Goal: Task Accomplishment & Management: Manage account settings

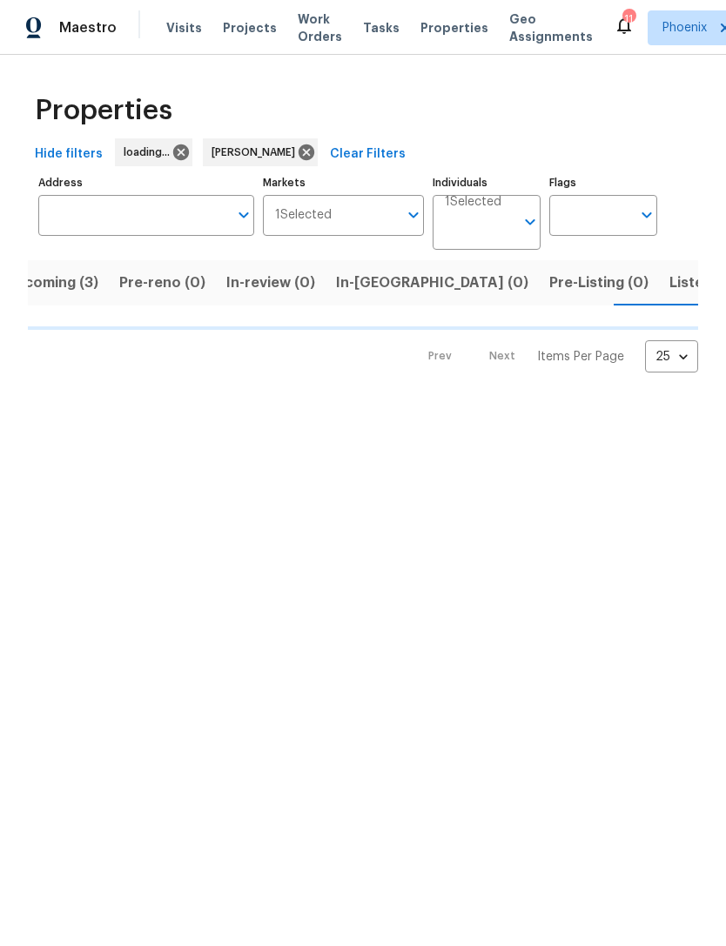
scroll to position [0, 34]
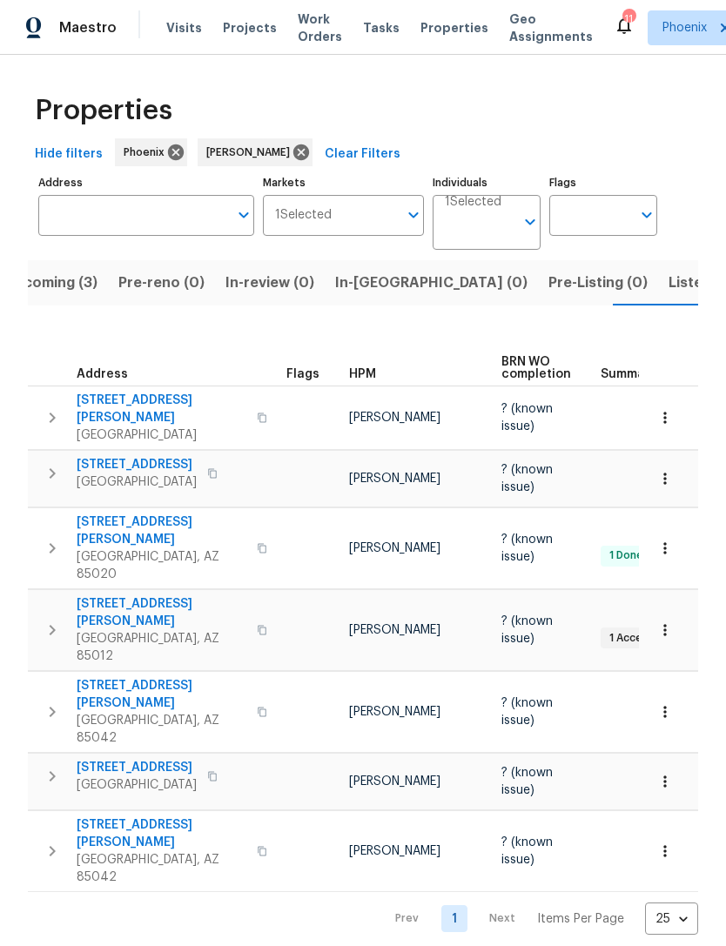
click at [658, 299] on button "Listed (15)" at bounding box center [704, 282] width 92 height 45
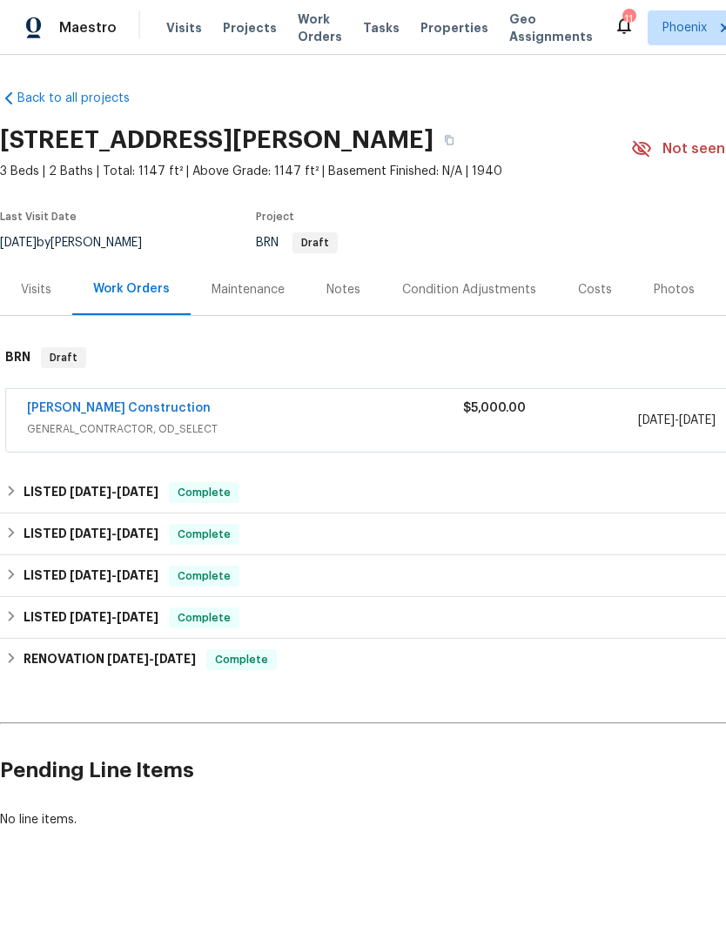
click at [122, 404] on link "[PERSON_NAME] Construction" at bounding box center [119, 408] width 184 height 12
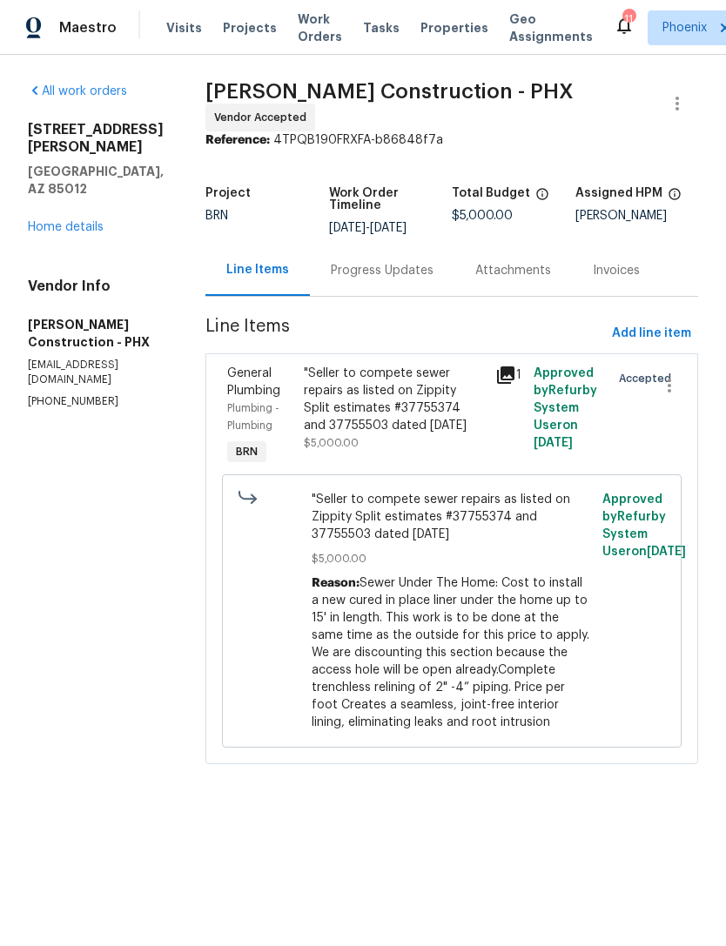
click at [380, 391] on div ""Seller to compete sewer repairs as listed on Zippity Split estimates #37755374…" at bounding box center [394, 400] width 181 height 70
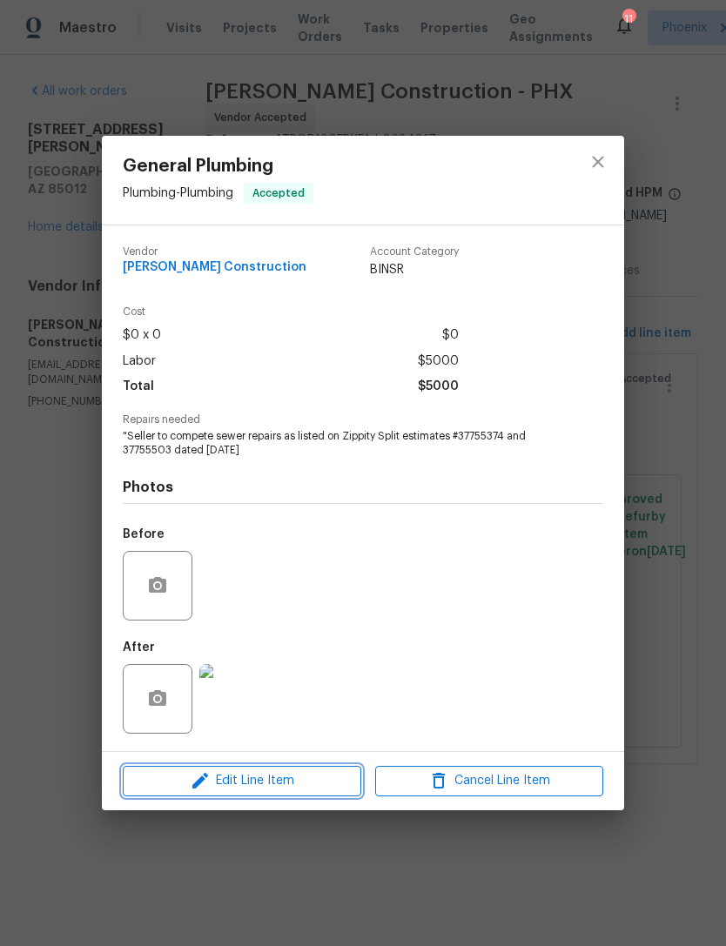
click at [308, 773] on span "Edit Line Item" at bounding box center [242, 782] width 228 height 22
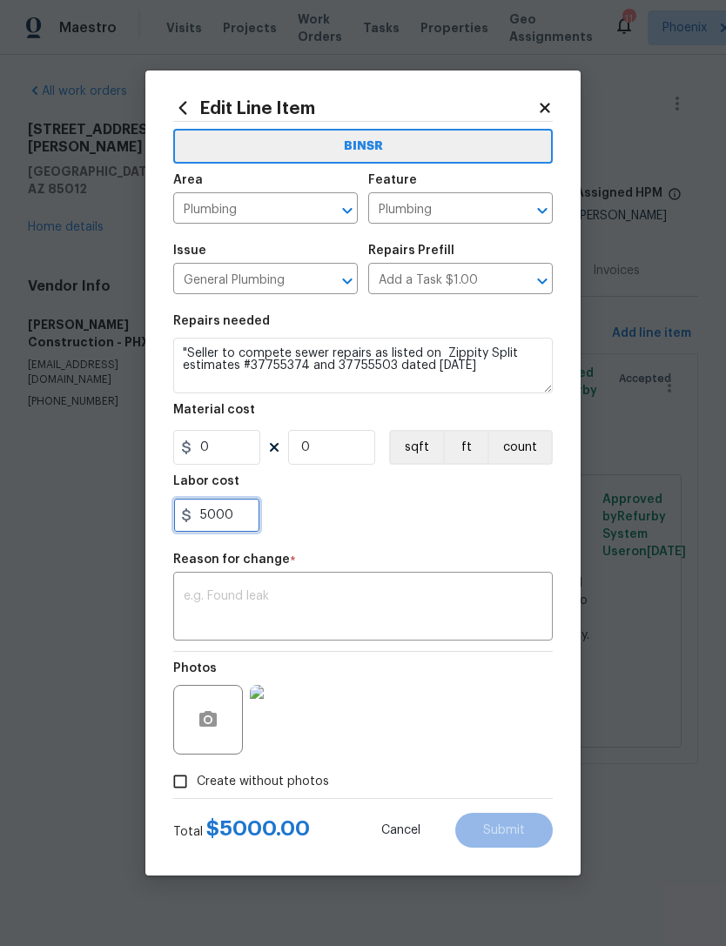
click at [252, 515] on input "5000" at bounding box center [216, 515] width 87 height 35
click at [233, 454] on input "0" at bounding box center [216, 447] width 87 height 35
type input "2805"
click at [259, 528] on input "5000" at bounding box center [216, 515] width 87 height 35
type input "5"
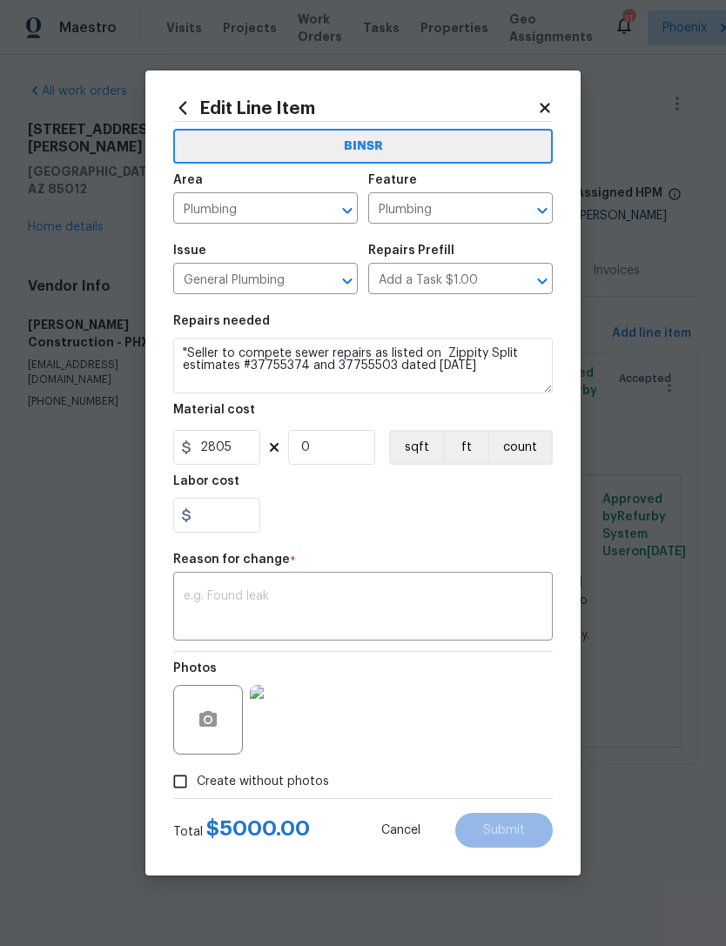
click at [490, 539] on section "Repairs needed "Seller to compete sewer repairs as listed on Zippity Split esti…" at bounding box center [363, 424] width 380 height 239
type input "0"
click at [352, 465] on input "0" at bounding box center [331, 447] width 87 height 35
type input "1"
click at [444, 529] on div "0" at bounding box center [363, 515] width 380 height 35
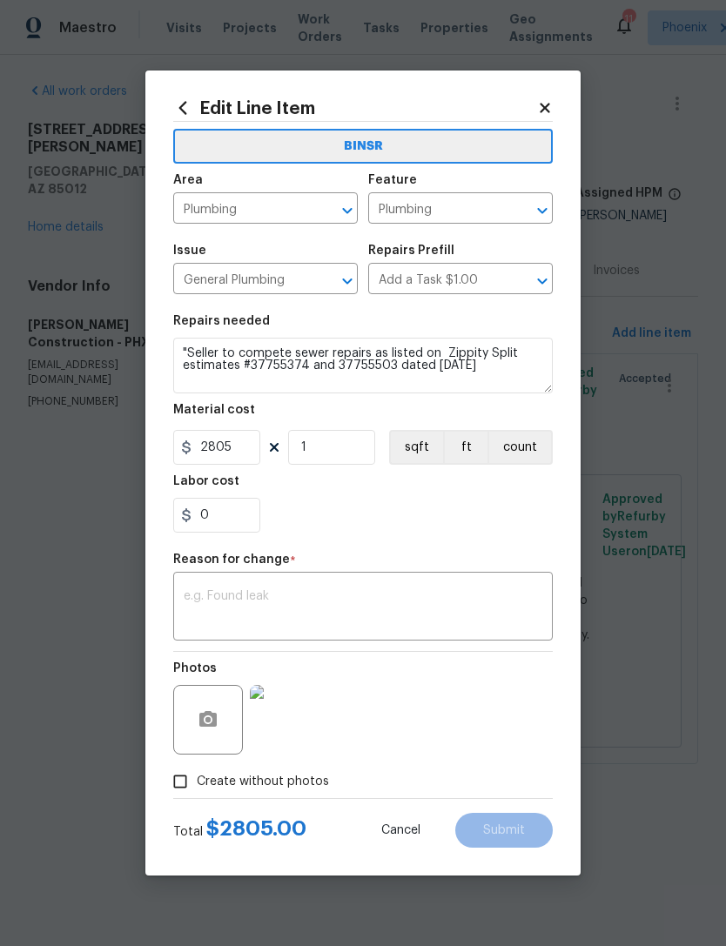
click at [444, 602] on textarea at bounding box center [363, 608] width 359 height 37
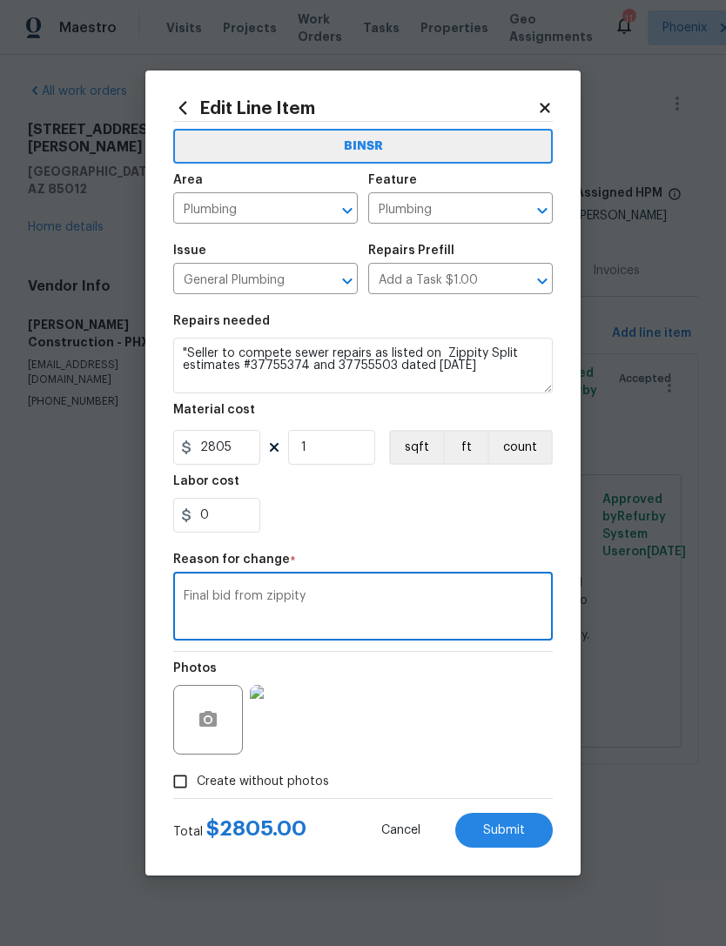
type textarea "Final bid from zippity"
click at [495, 532] on div "0" at bounding box center [363, 515] width 380 height 35
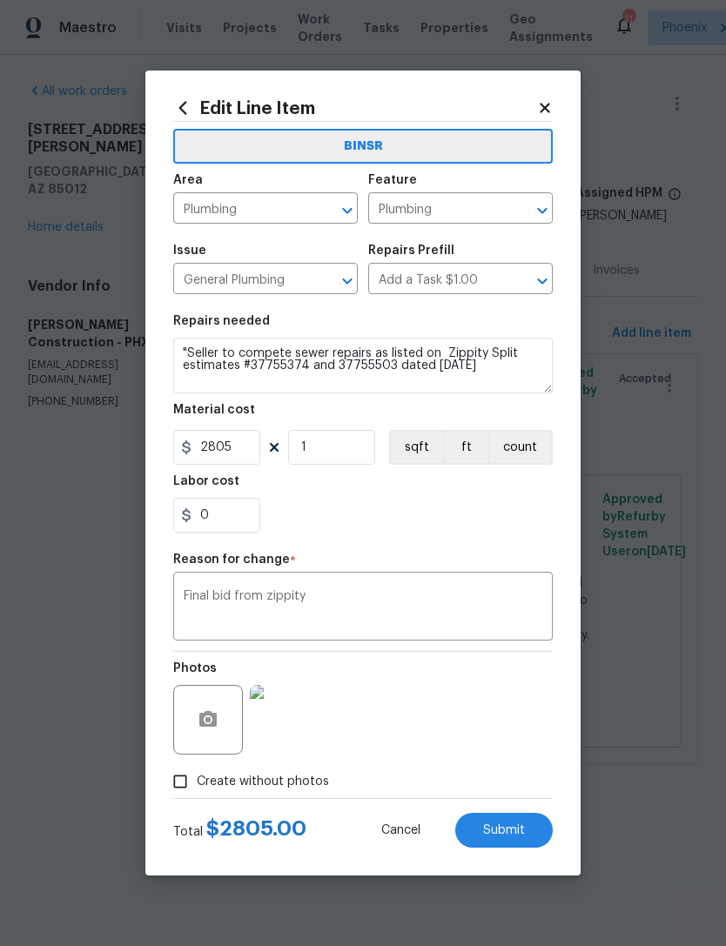
click at [521, 831] on span "Submit" at bounding box center [504, 831] width 42 height 13
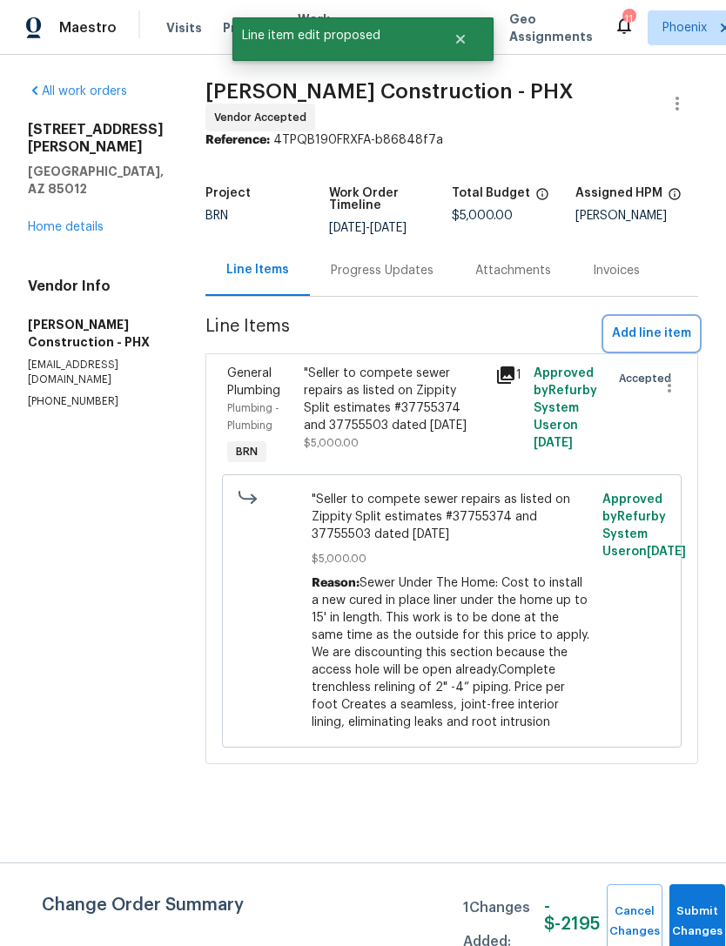
click at [644, 332] on span "Add line item" at bounding box center [651, 334] width 79 height 22
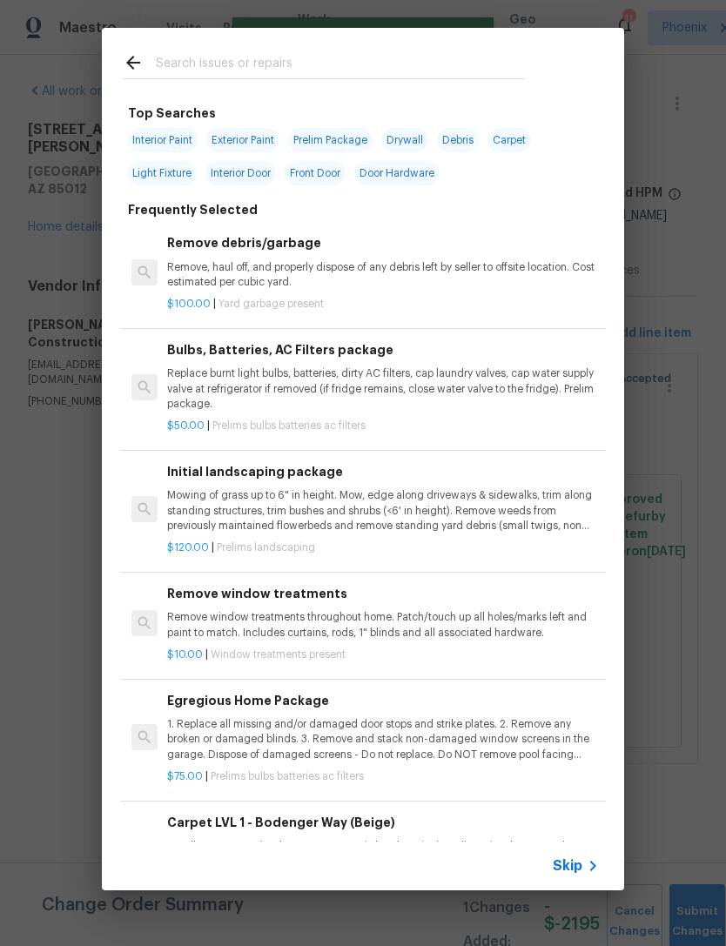
click at [310, 64] on input "text" at bounding box center [340, 65] width 369 height 26
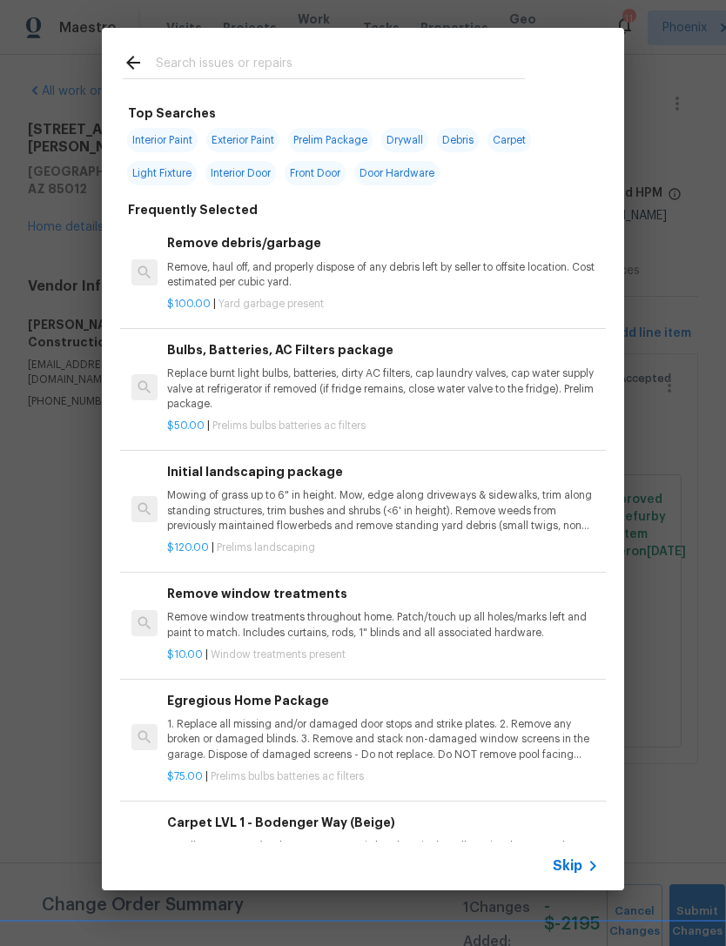
click at [427, 266] on p "Remove, haul off, and properly dispose of any debris left by seller to offsite …" at bounding box center [383, 275] width 432 height 30
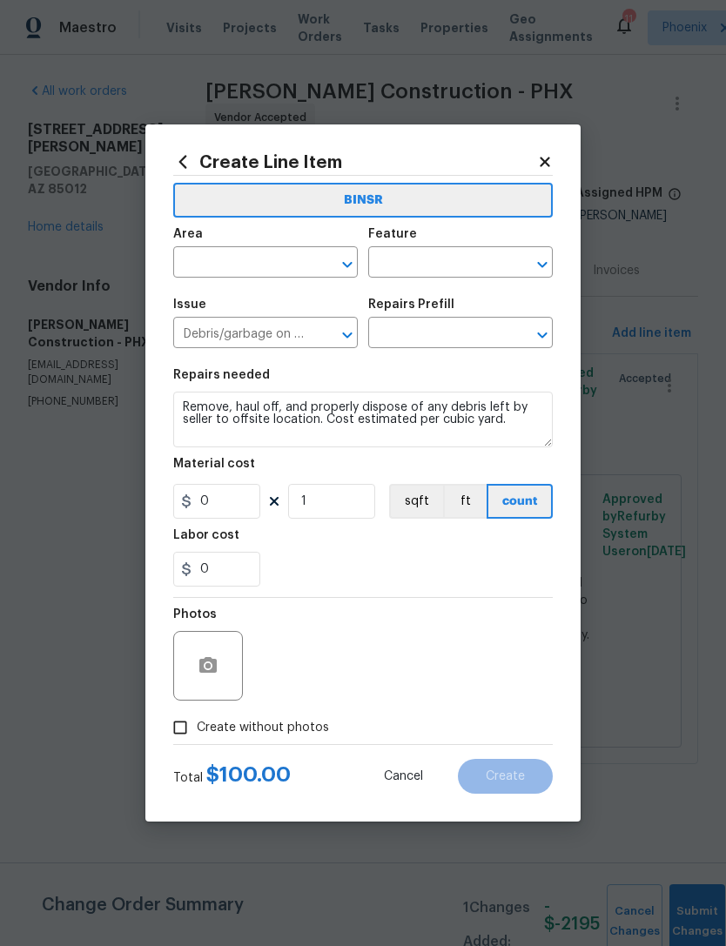
type input "Remove debris/garbage $100.00"
type input "100"
click at [247, 260] on input "text" at bounding box center [241, 264] width 136 height 27
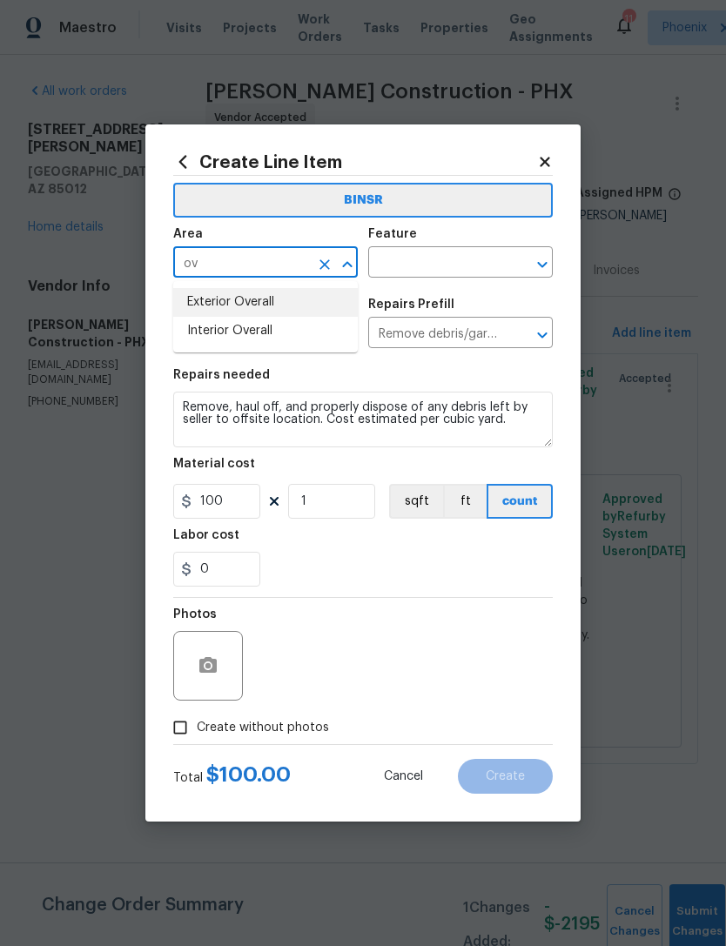
click at [248, 306] on li "Exterior Overall" at bounding box center [265, 302] width 185 height 29
type input "Exterior Overall"
click at [445, 258] on input "text" at bounding box center [436, 264] width 136 height 27
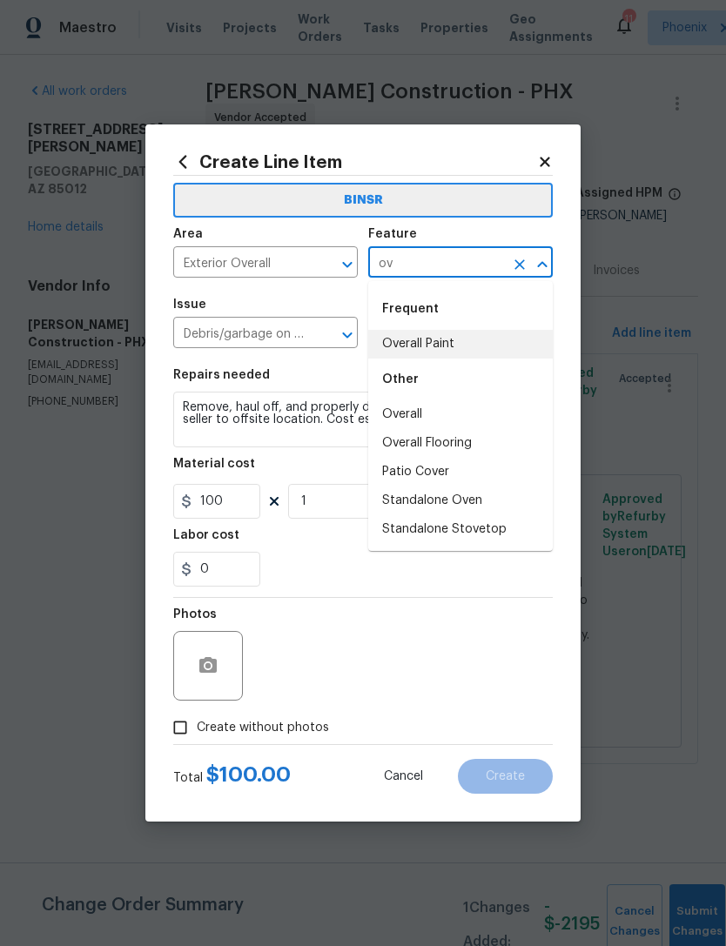
click at [452, 335] on li "Overall Paint" at bounding box center [460, 344] width 185 height 29
type input "Overall Paint"
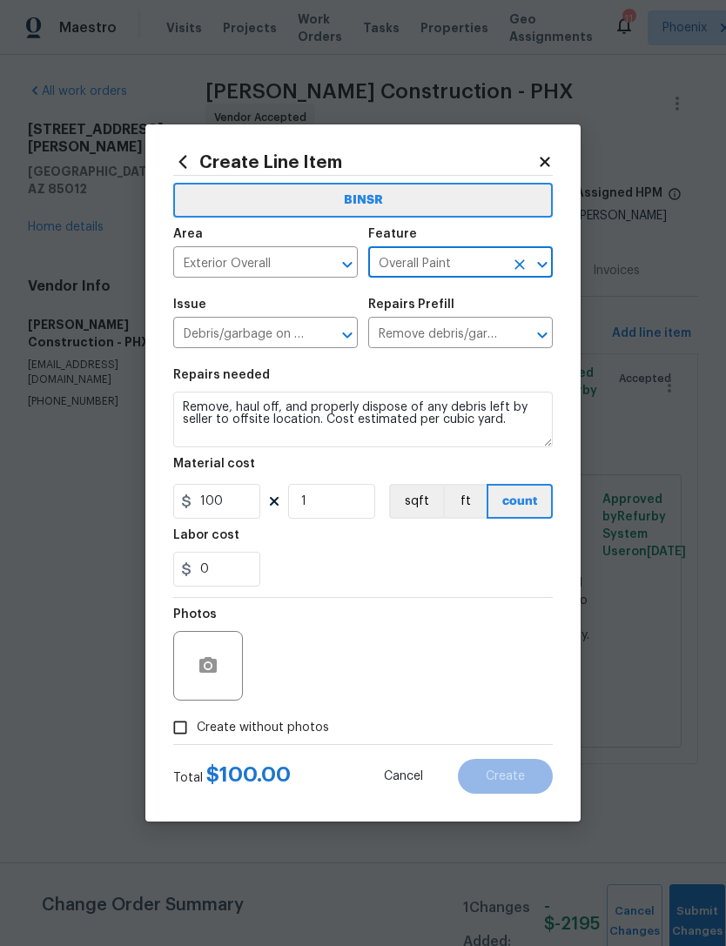
click at [545, 158] on icon at bounding box center [545, 162] width 16 height 16
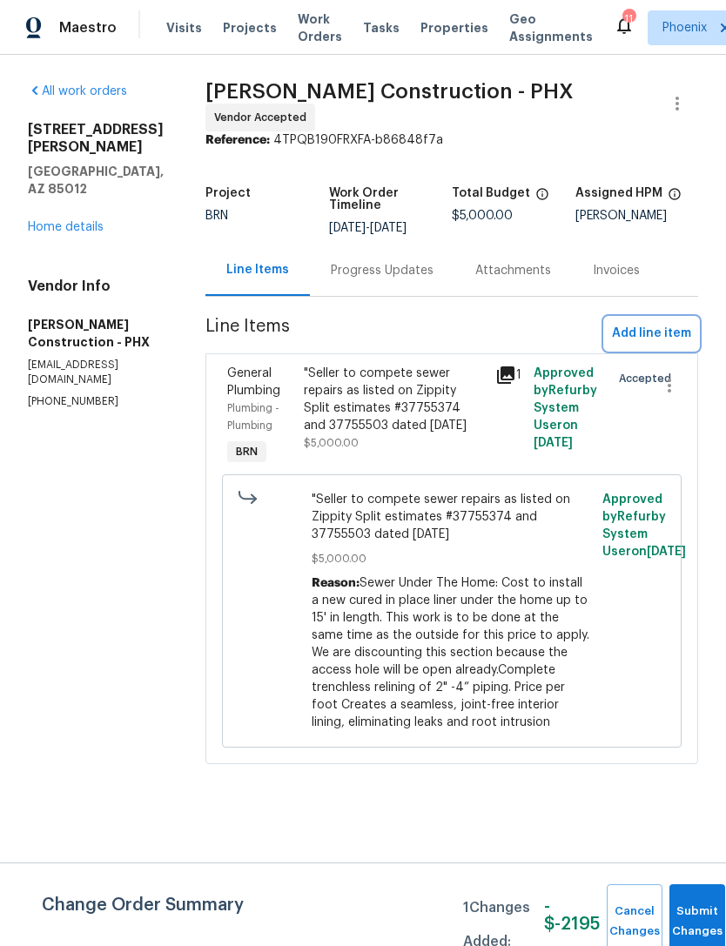
click at [663, 324] on span "Add line item" at bounding box center [651, 334] width 79 height 22
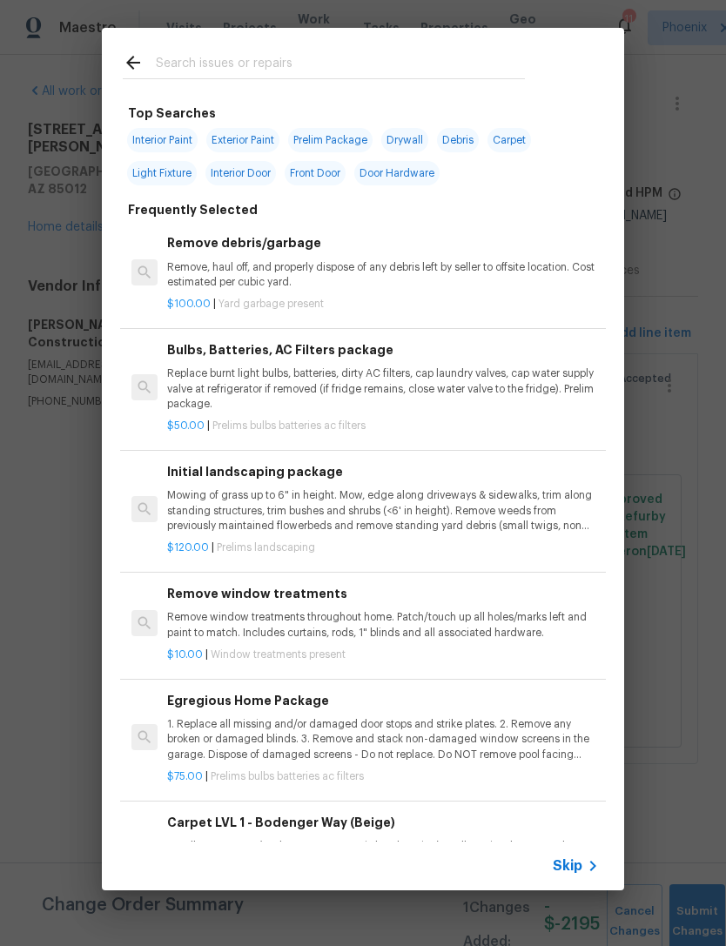
click at [441, 64] on input "text" at bounding box center [340, 65] width 369 height 26
type input "Vendor"
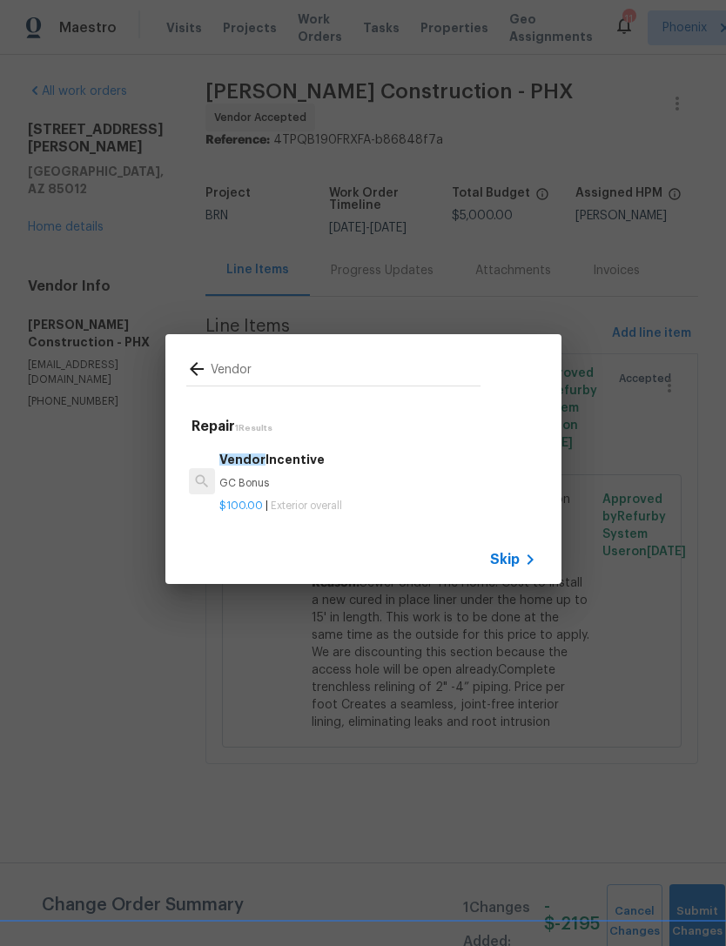
click at [460, 476] on p "GC Bonus" at bounding box center [377, 483] width 316 height 15
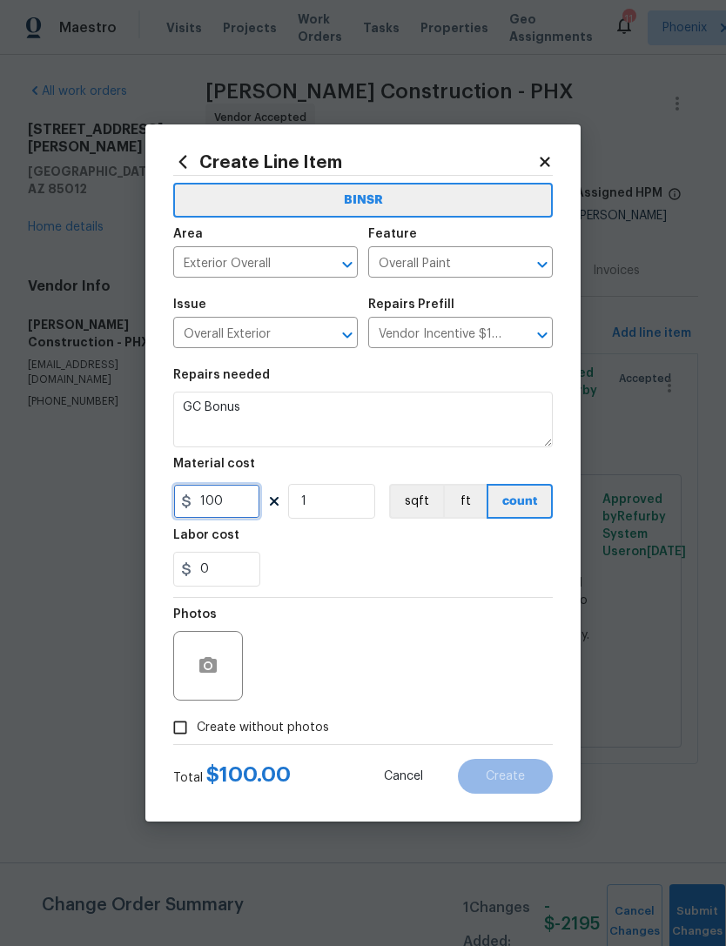
click at [256, 501] on input "100" at bounding box center [216, 501] width 87 height 35
type input "280"
click at [495, 576] on div "0" at bounding box center [363, 569] width 380 height 35
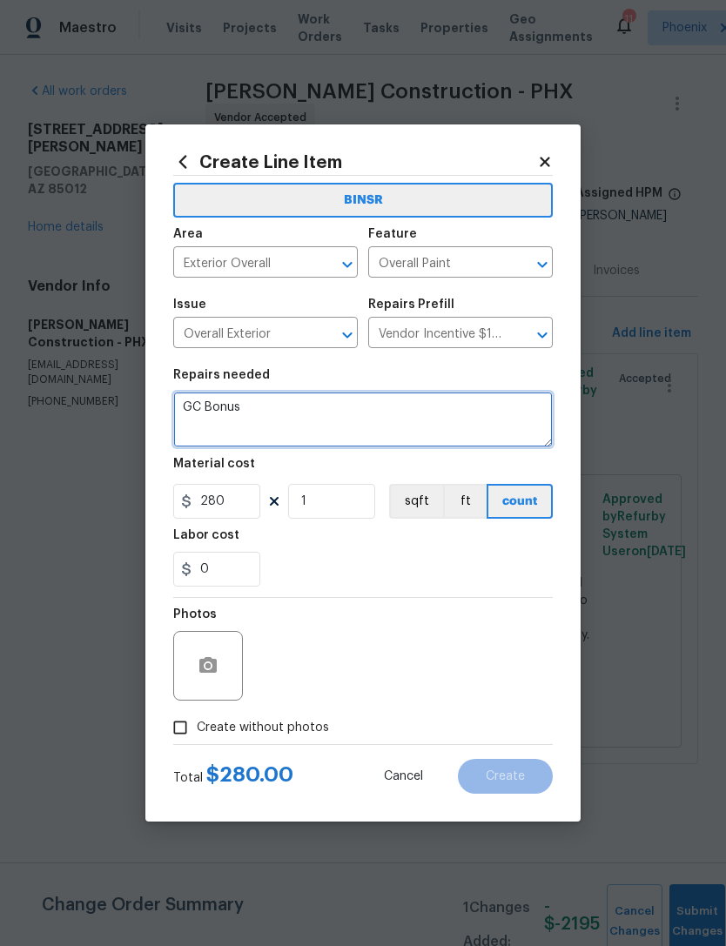
click at [434, 421] on textarea "GC Bonus" at bounding box center [363, 420] width 380 height 56
type textarea "GC Bonus: [PERSON_NAME] incentive"
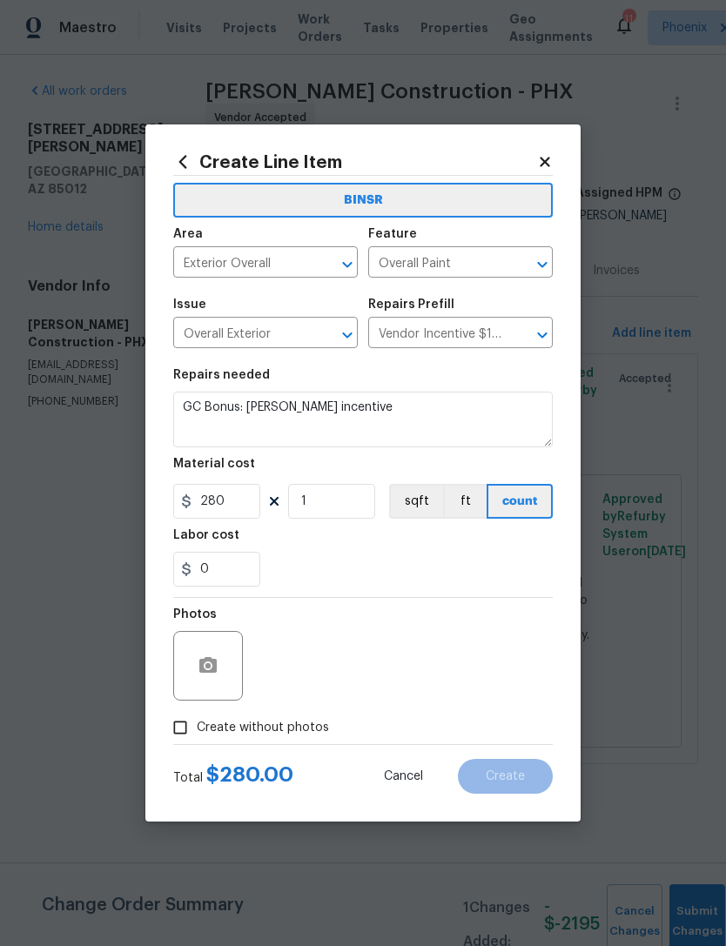
click at [508, 568] on div "0" at bounding box center [363, 569] width 380 height 35
click at [167, 729] on input "Create without photos" at bounding box center [180, 727] width 33 height 33
checkbox input "true"
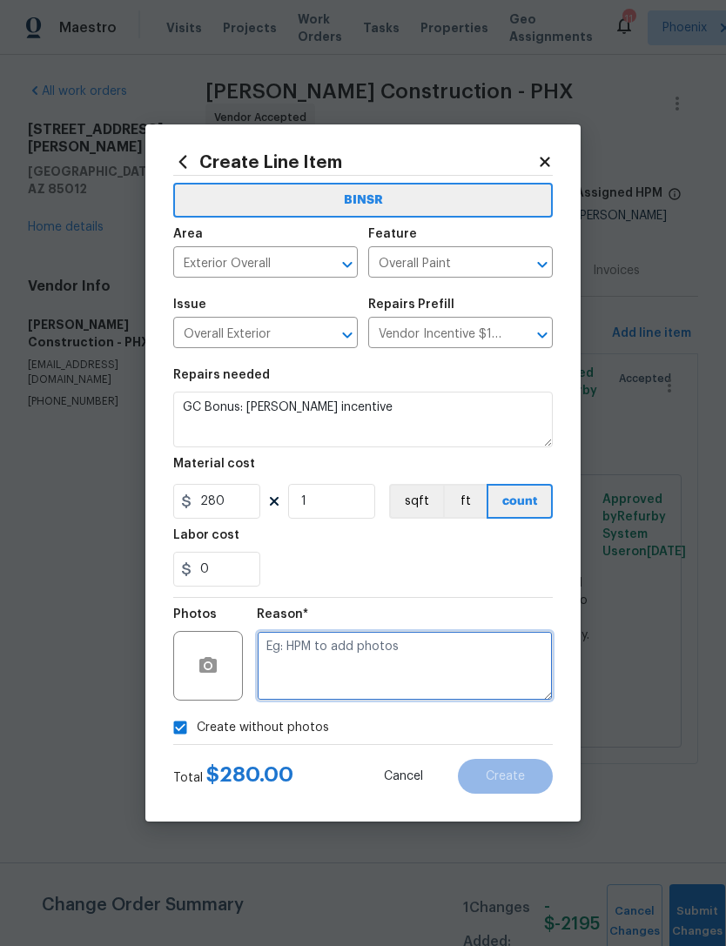
click at [499, 656] on textarea at bounding box center [405, 666] width 296 height 70
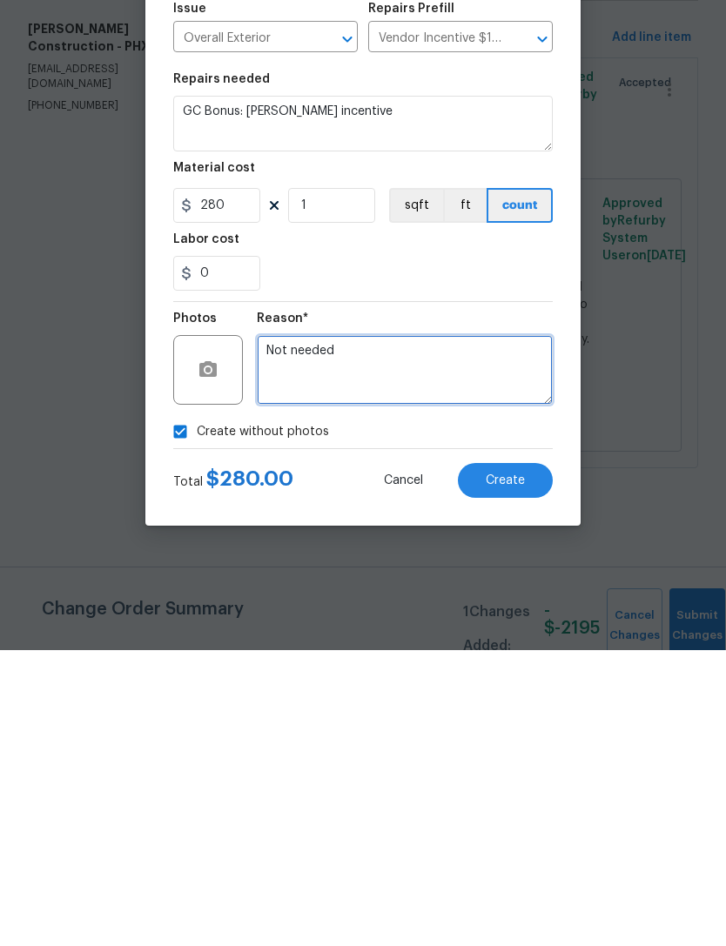
type textarea "Not needed"
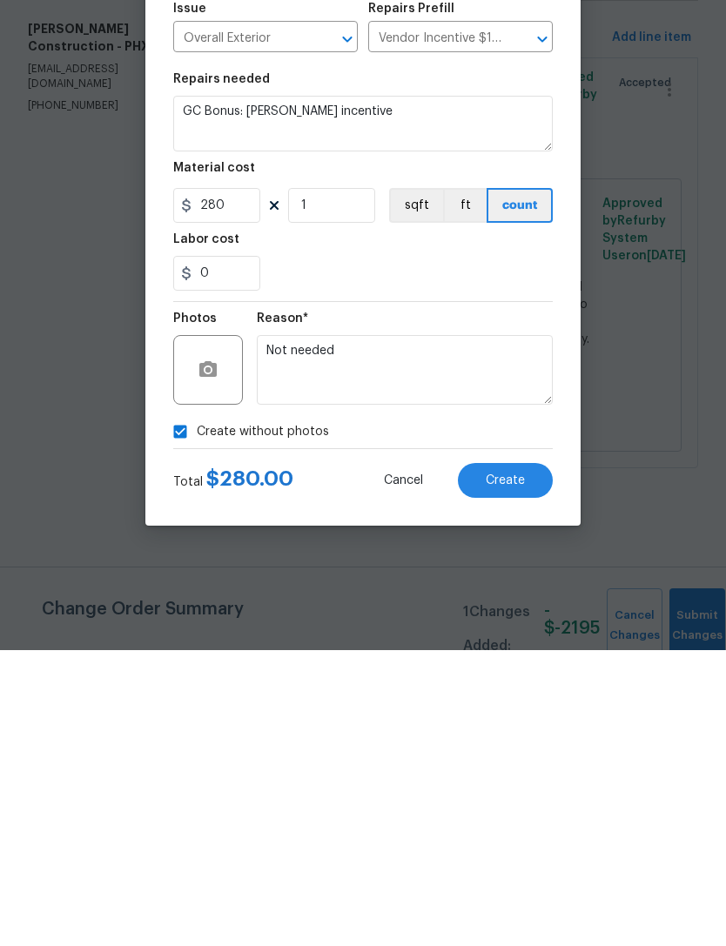
click at [526, 759] on button "Create" at bounding box center [505, 776] width 95 height 35
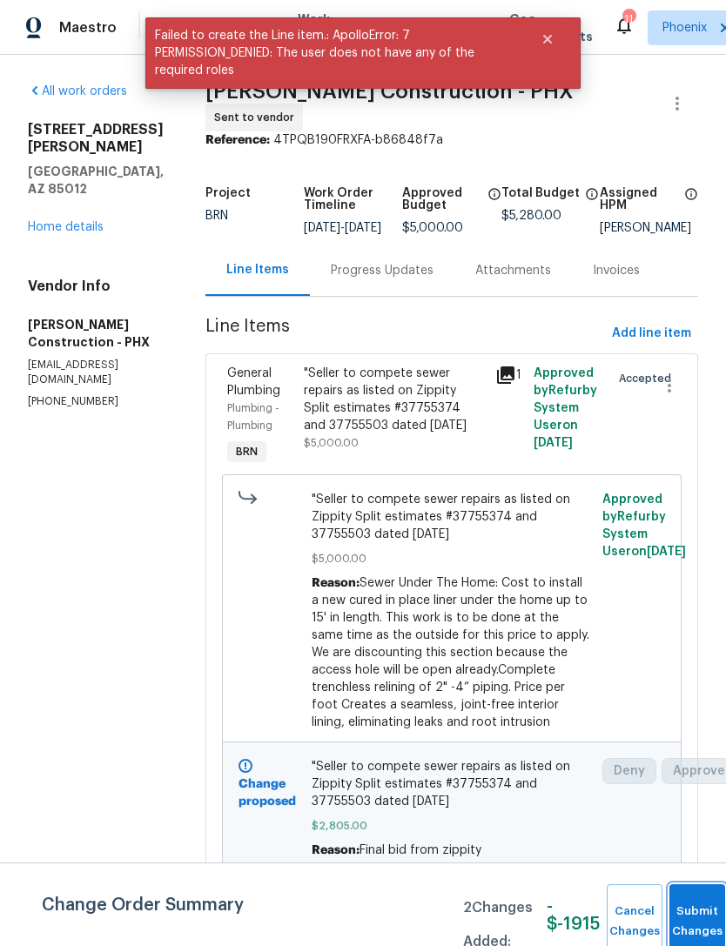
click at [687, 912] on button "Submit Changes" at bounding box center [698, 922] width 56 height 75
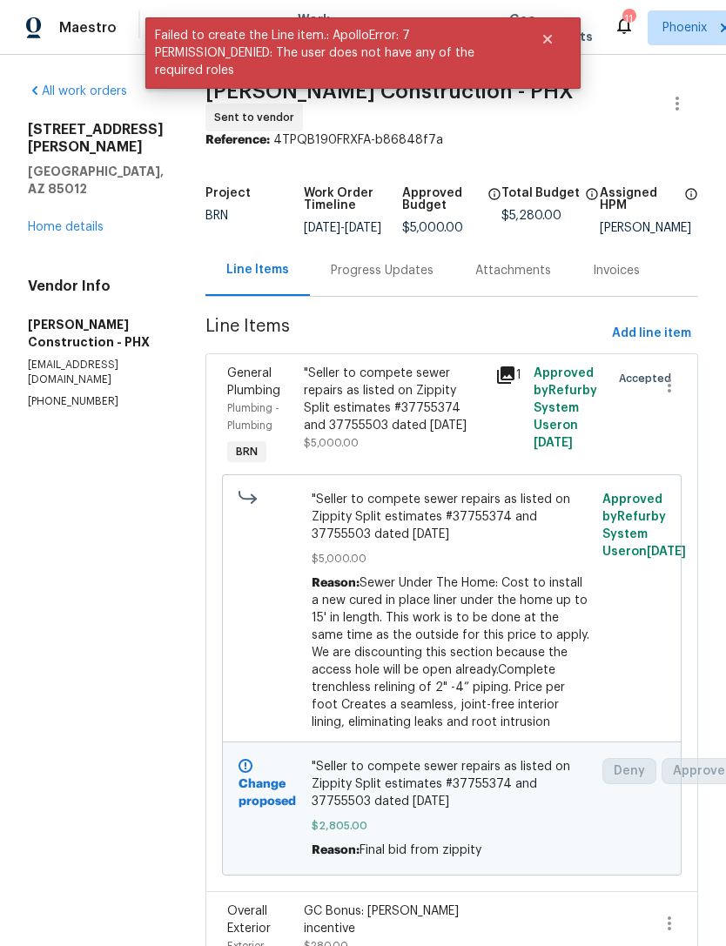
click at [50, 221] on link "Home details" at bounding box center [66, 227] width 76 height 12
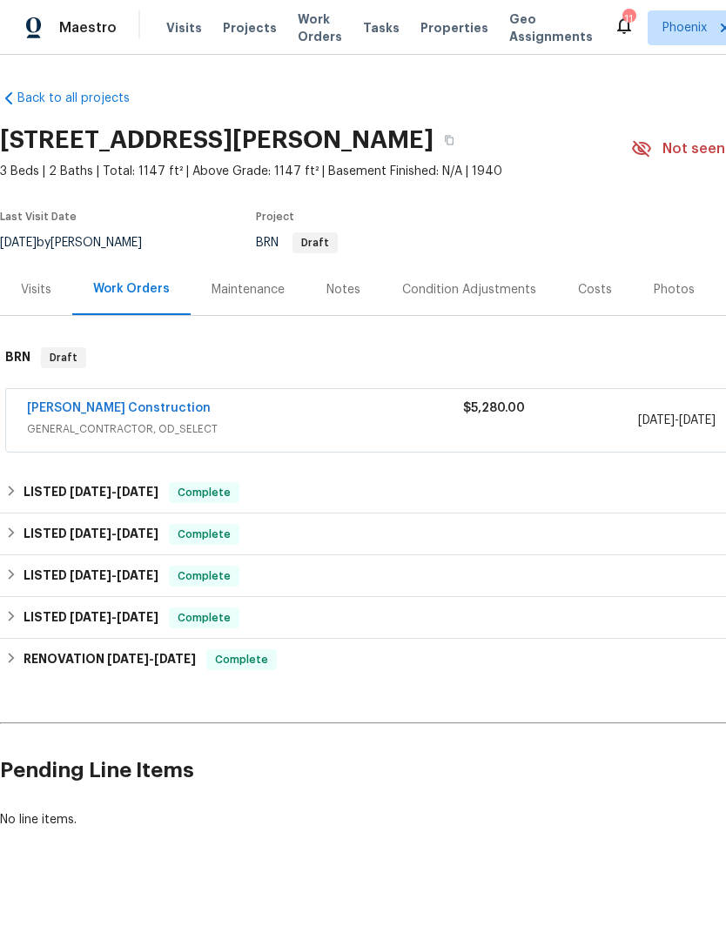
click at [116, 407] on link "[PERSON_NAME] Construction" at bounding box center [119, 408] width 184 height 12
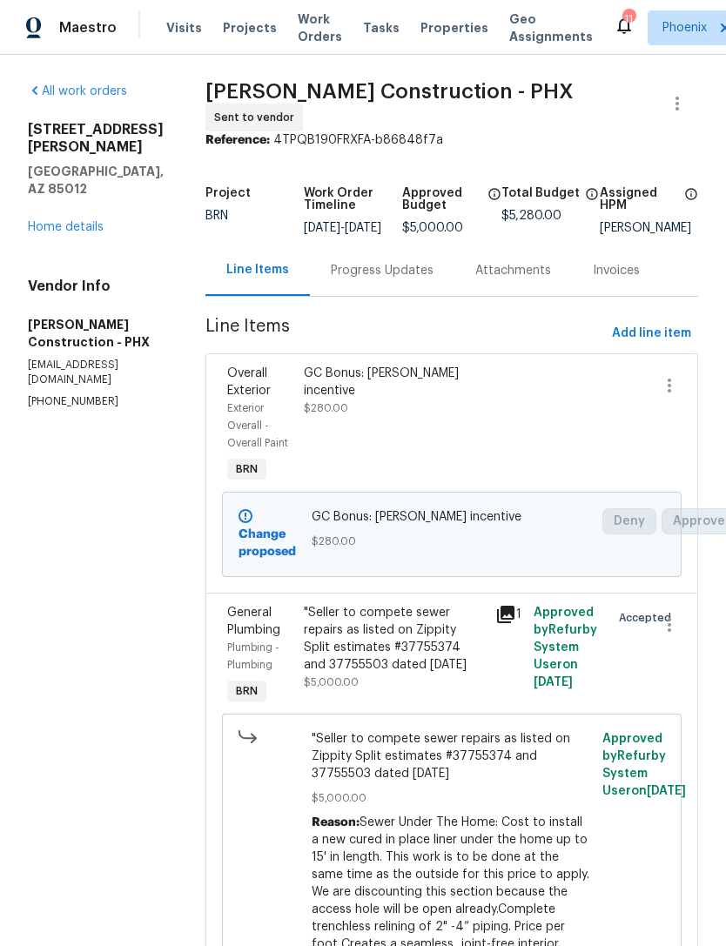
click at [370, 287] on div "Progress Updates" at bounding box center [382, 270] width 145 height 51
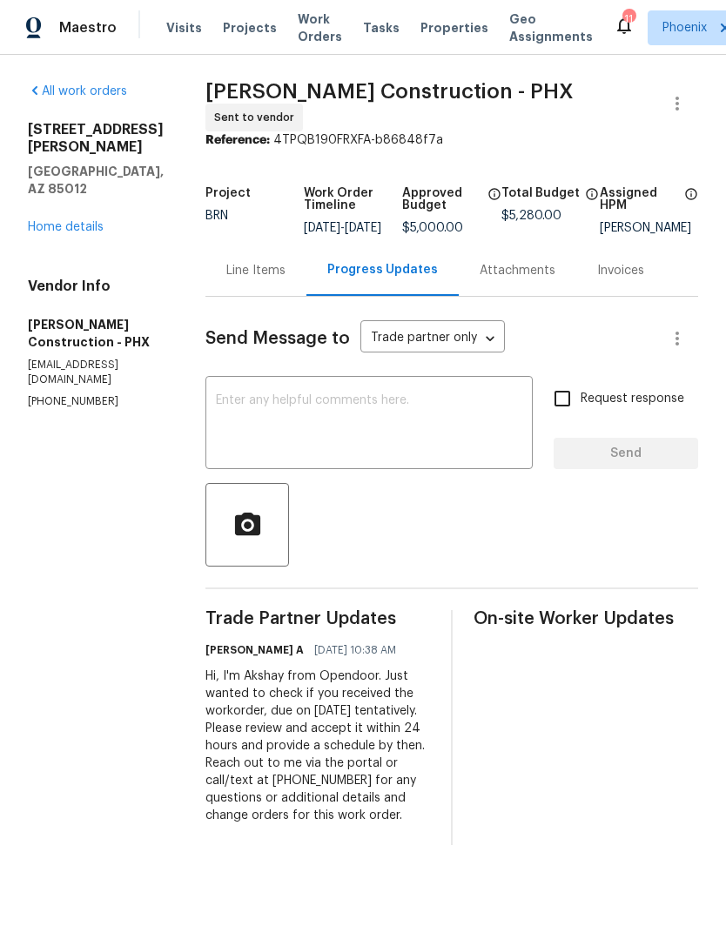
click at [374, 426] on textarea at bounding box center [369, 424] width 306 height 61
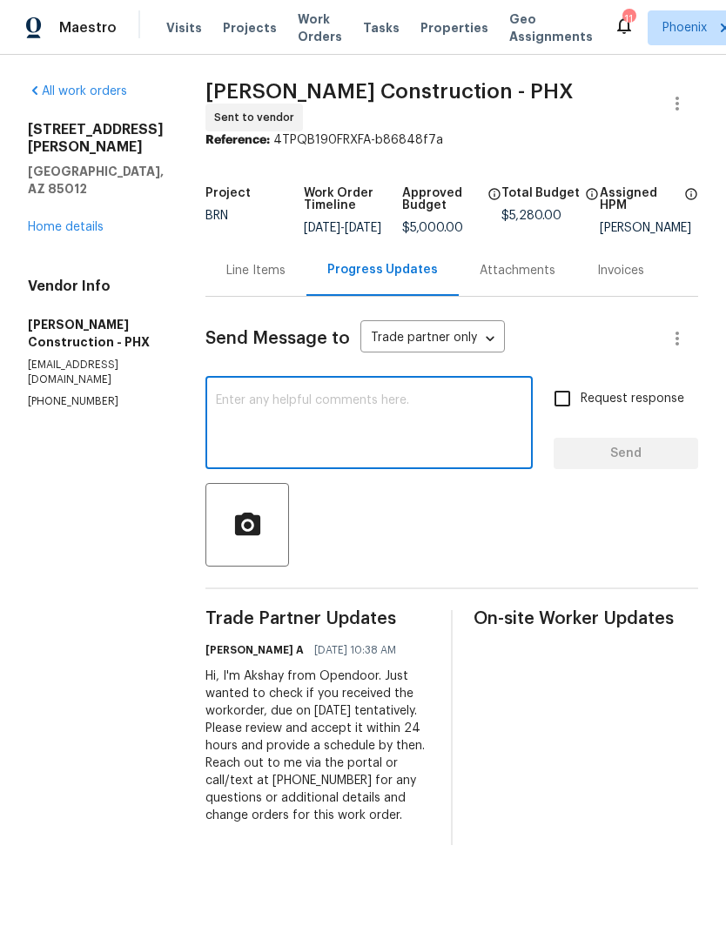
click at [276, 421] on textarea at bounding box center [369, 424] width 306 height 61
paste textarea "[PERSON_NAME] from Zippity Split called me and left a voicemail. She is wanting…"
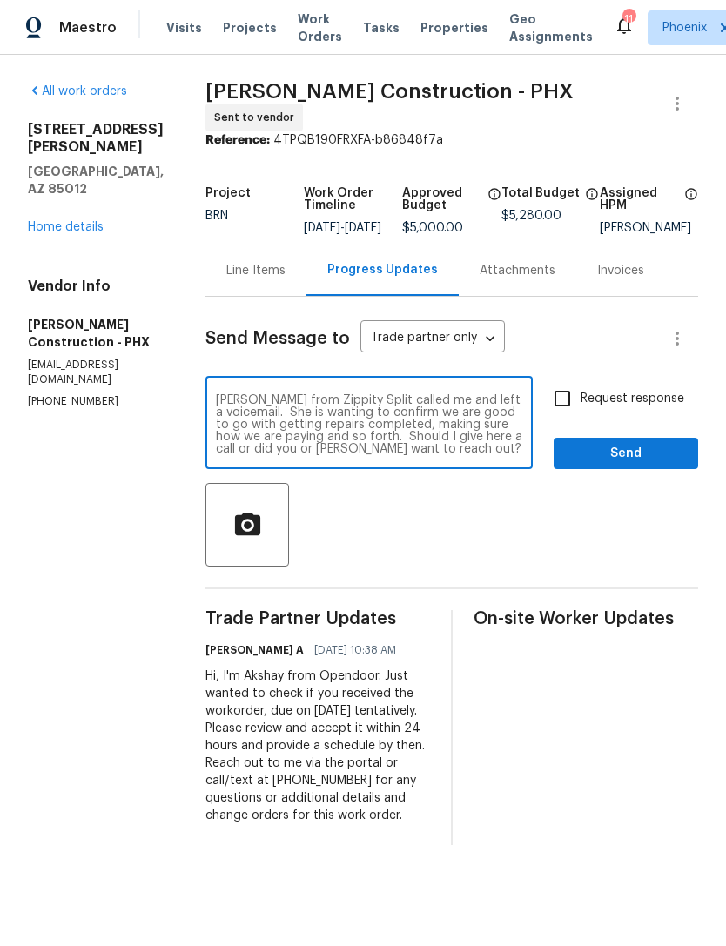
scroll to position [49, 0]
click at [408, 405] on textarea "[PERSON_NAME] from Zippity Split called me and left a voicemail. She is wanting…" at bounding box center [369, 424] width 306 height 61
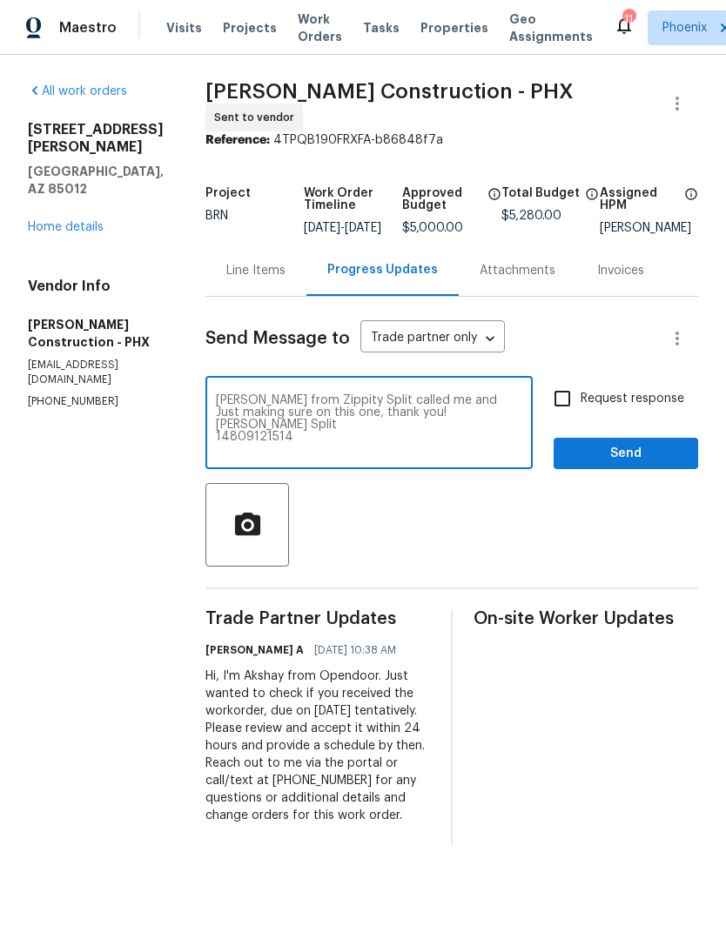
click at [491, 421] on textarea "[PERSON_NAME] from Zippity Split called me and Just making sure on this one, th…" at bounding box center [369, 424] width 306 height 61
click at [460, 439] on textarea "I’m still getting the details, but we’ll have to work it out with Zippity. I gu…" at bounding box center [369, 424] width 306 height 61
click at [456, 439] on textarea "I’m still getting the details, but we’ll have to work it out with Zippity. I gu…" at bounding box center [369, 424] width 306 height 61
click at [471, 443] on textarea "I’m still getting the details, but we’ll have to work it out with Zippity. I gu…" at bounding box center [369, 424] width 306 height 61
click at [492, 455] on textarea "I’m still getting the details, but we’ll have to work it out with Zippity. I gu…" at bounding box center [369, 424] width 306 height 61
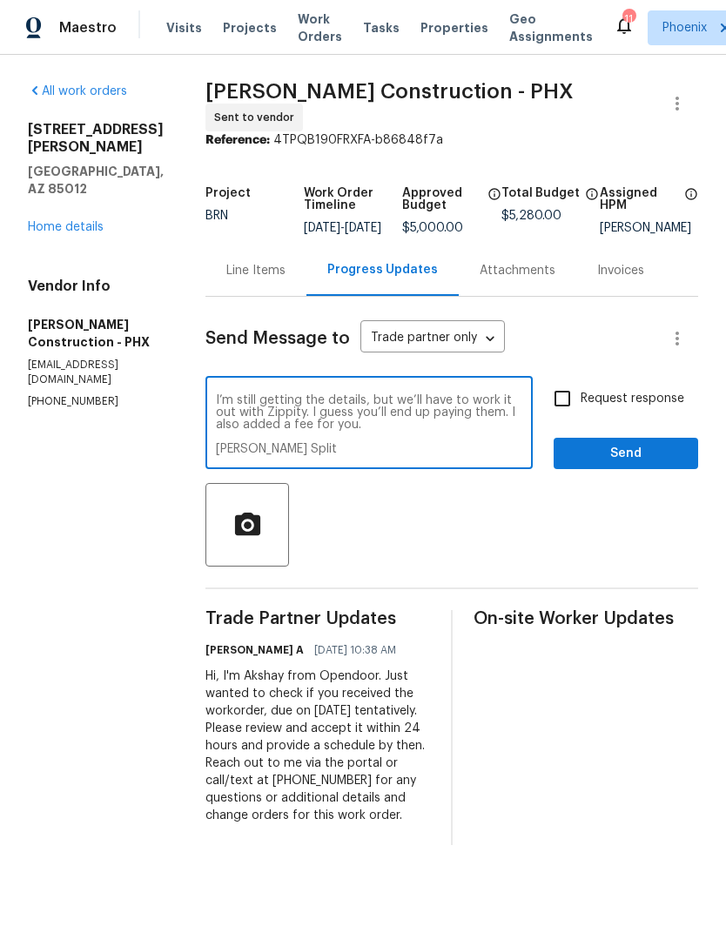
type textarea "I’m still getting the details, but we’ll have to work it out with Zippity. I gu…"
click at [646, 461] on span "Send" at bounding box center [626, 454] width 117 height 22
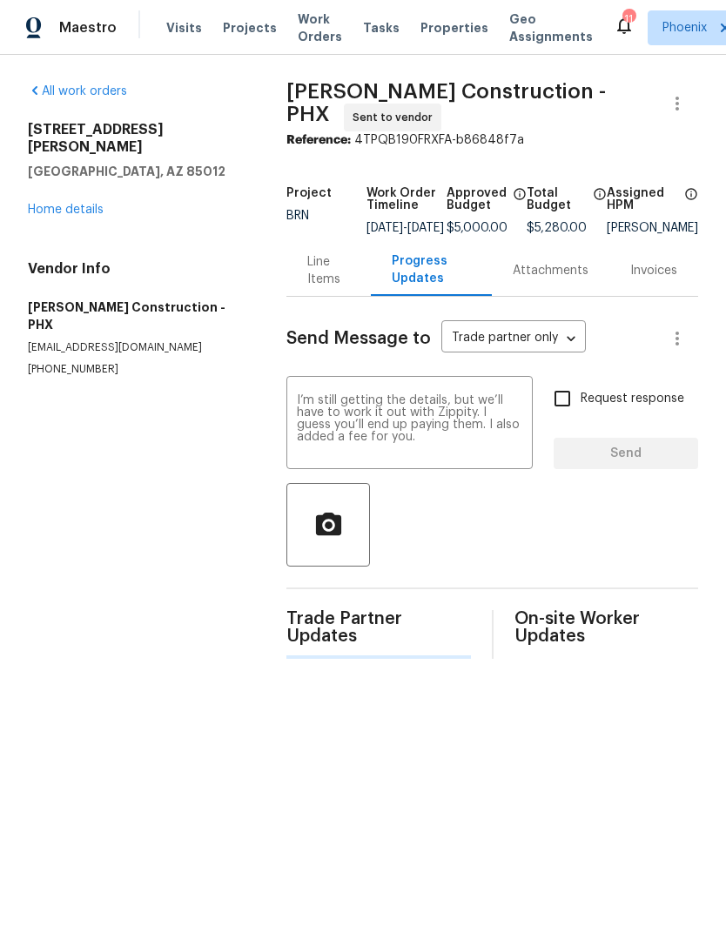
click at [646, 461] on div "Request response Send" at bounding box center [626, 424] width 145 height 89
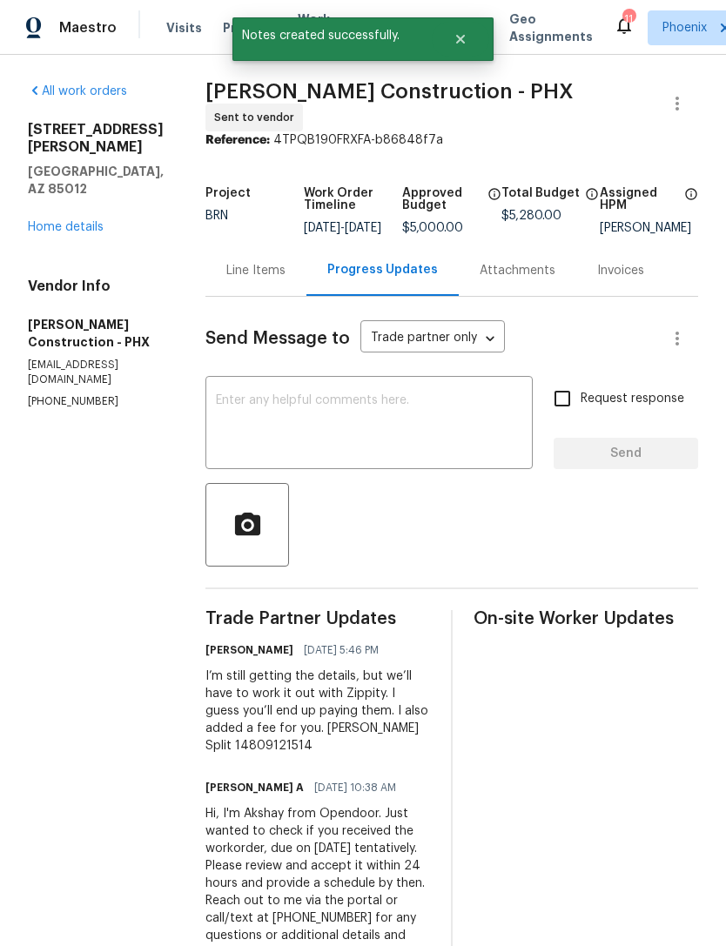
click at [50, 221] on link "Home details" at bounding box center [66, 227] width 76 height 12
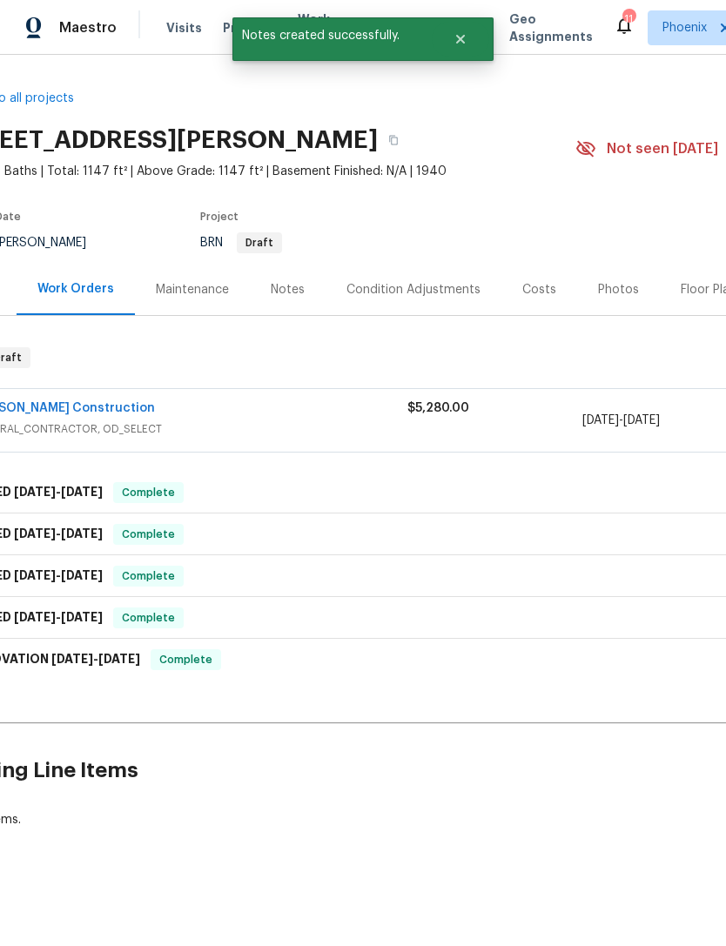
scroll to position [0, 75]
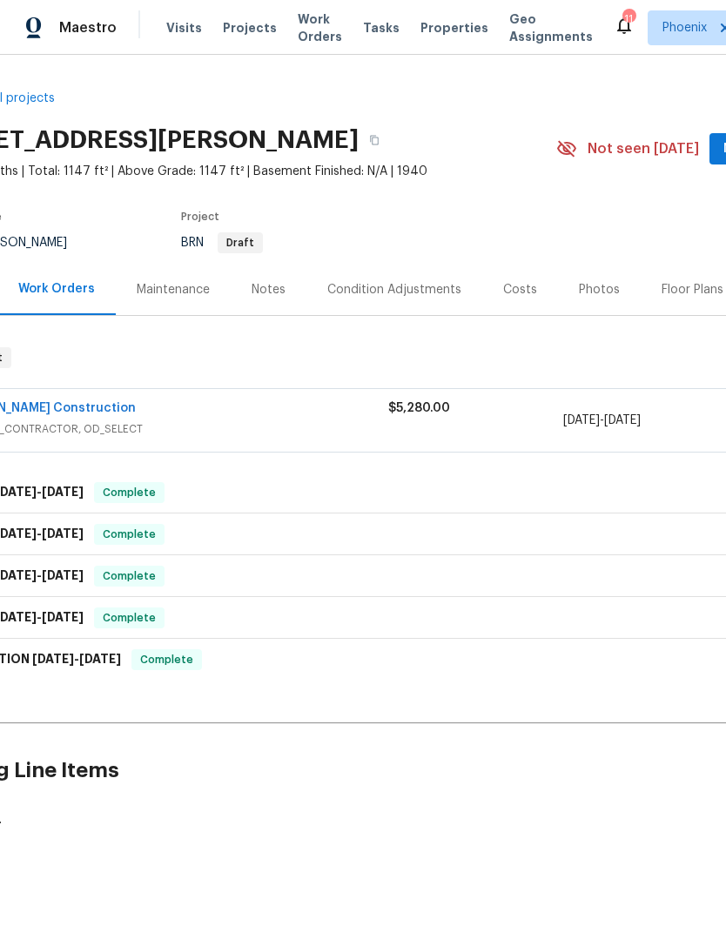
click at [44, 403] on link "[PERSON_NAME] Construction" at bounding box center [44, 408] width 184 height 12
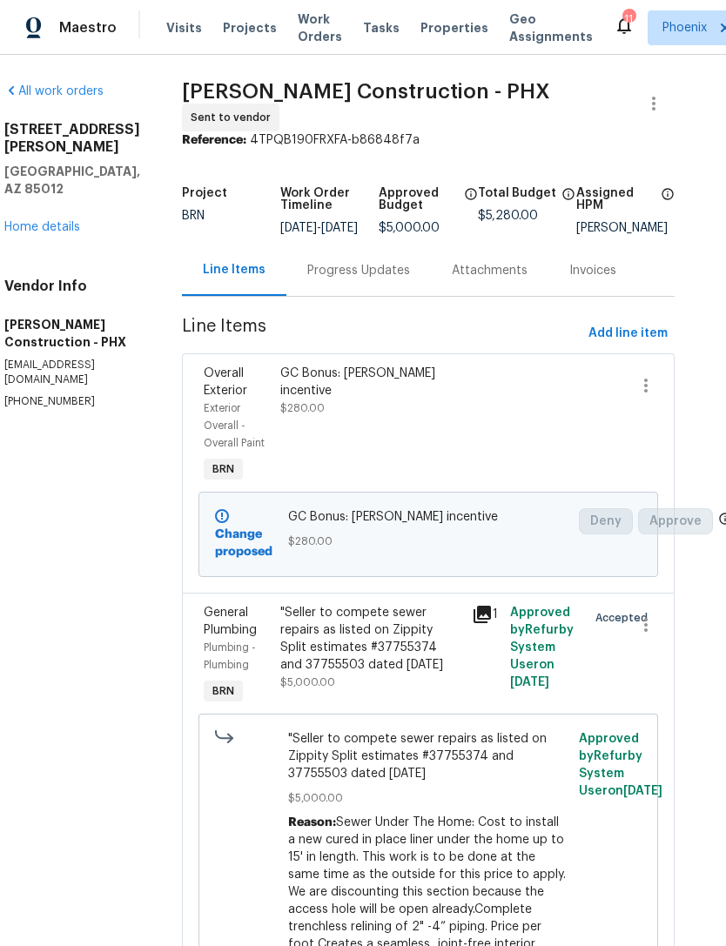
scroll to position [0, 24]
